Goal: Information Seeking & Learning: Learn about a topic

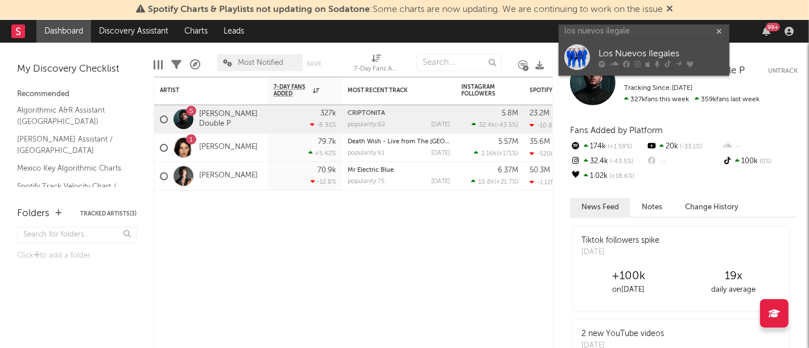
type input "los nuevos ilegale"
click at [584, 53] on div at bounding box center [577, 57] width 26 height 26
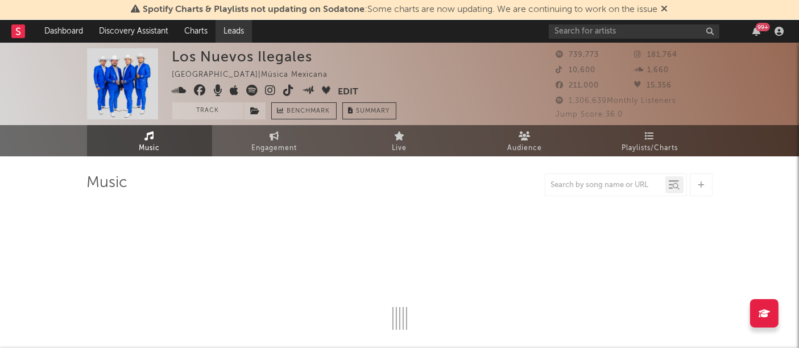
select select "6m"
